Goal: Information Seeking & Learning: Learn about a topic

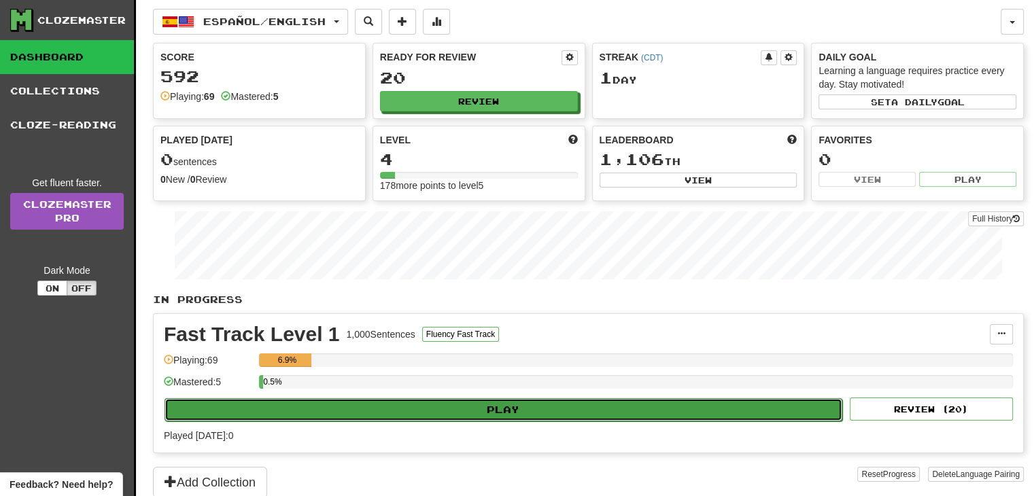
click at [497, 404] on button "Play" at bounding box center [502, 409] width 677 height 23
select select "**"
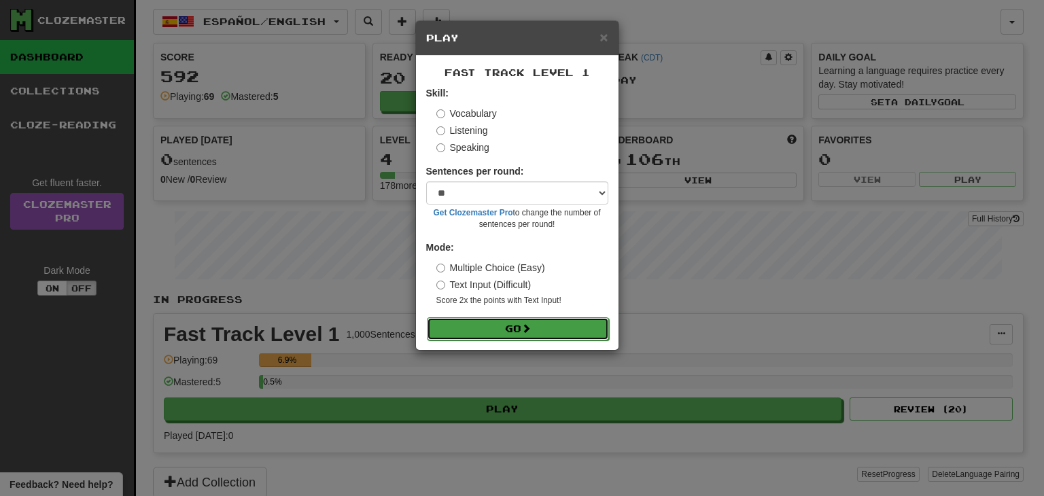
click at [511, 325] on button "Go" at bounding box center [518, 328] width 182 height 23
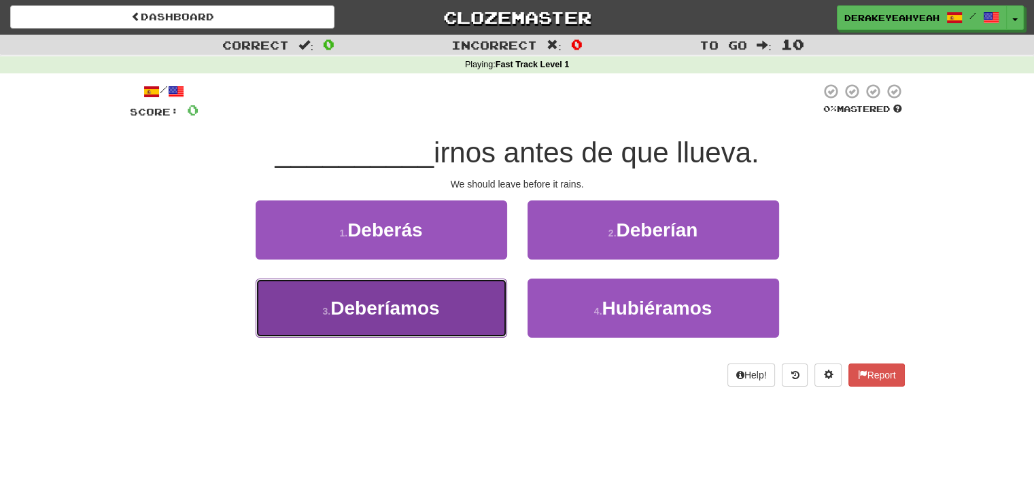
click at [436, 304] on span "Deberíamos" at bounding box center [384, 308] width 109 height 21
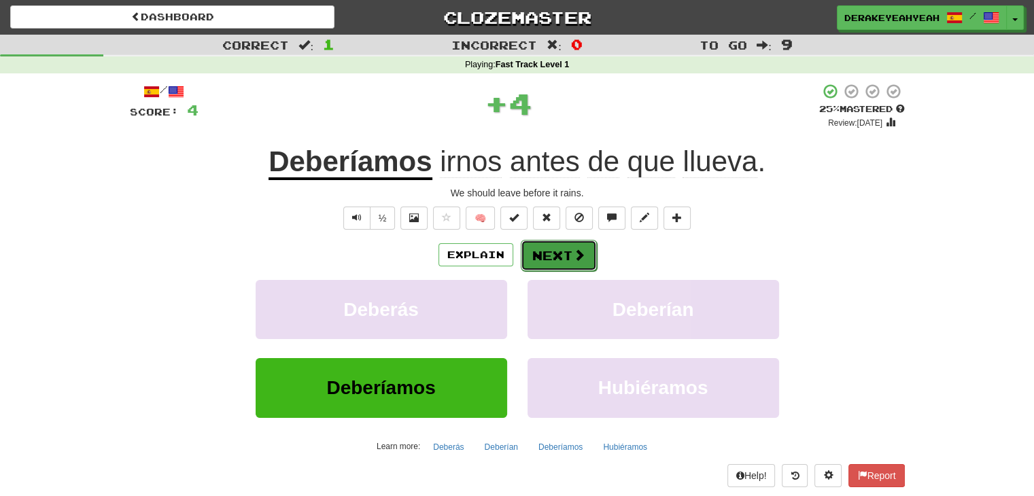
click at [552, 256] on button "Next" at bounding box center [559, 255] width 76 height 31
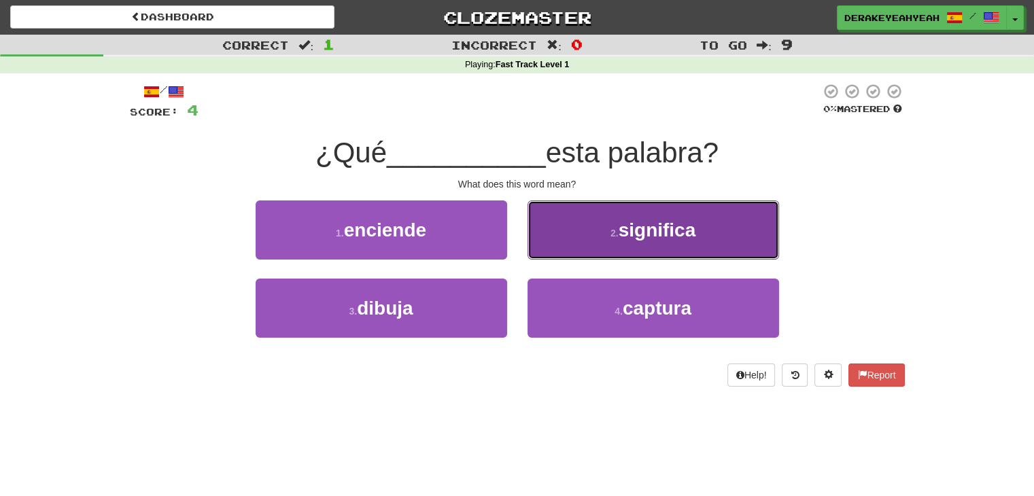
click at [582, 237] on button "2 . significa" at bounding box center [652, 229] width 251 height 59
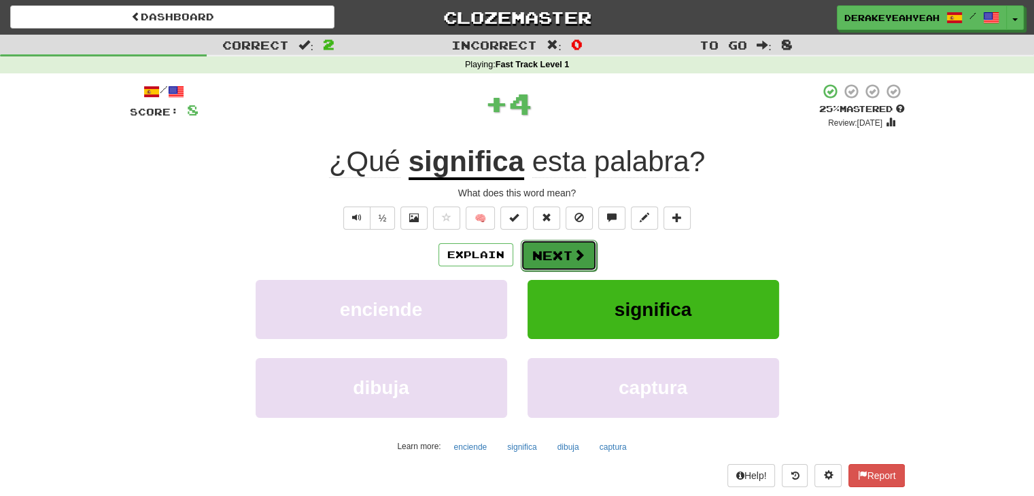
click at [564, 260] on button "Next" at bounding box center [559, 255] width 76 height 31
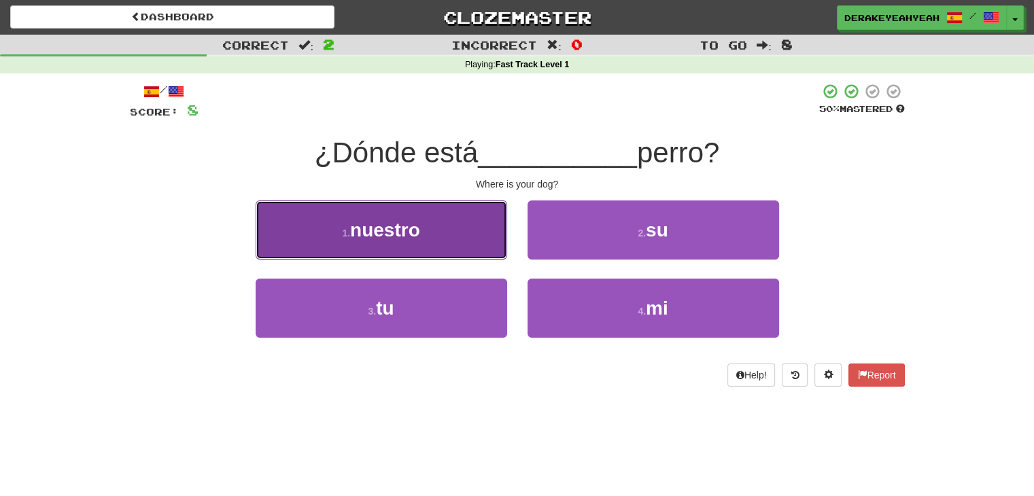
click at [391, 226] on span "nuestro" at bounding box center [385, 229] width 70 height 21
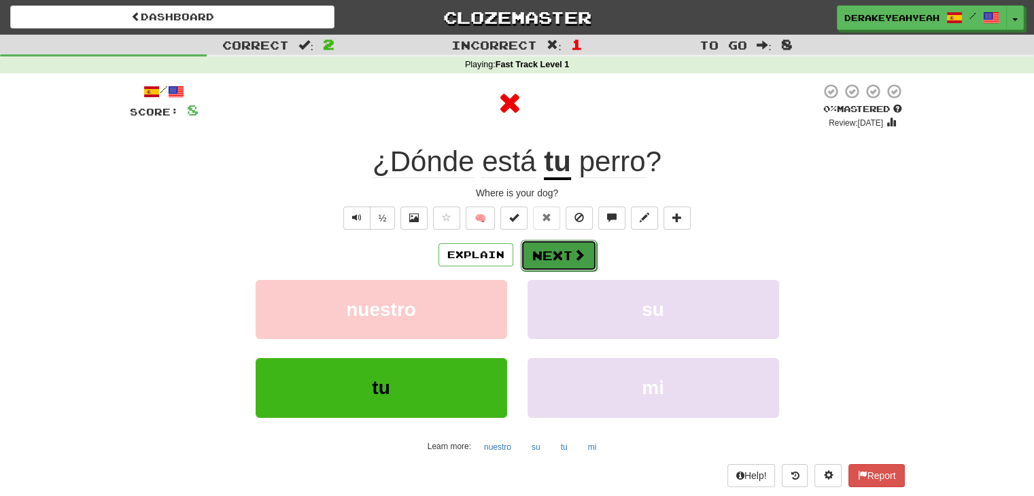
click at [544, 253] on button "Next" at bounding box center [559, 255] width 76 height 31
